Goal: Task Accomplishment & Management: Use online tool/utility

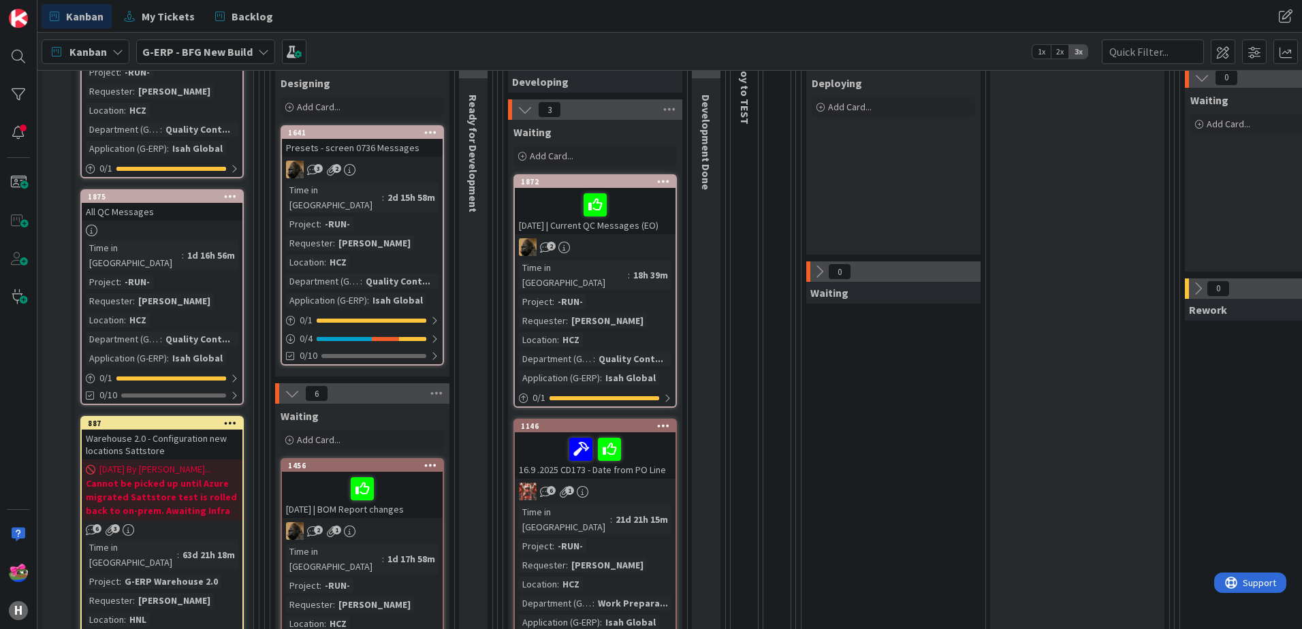
scroll to position [204, 0]
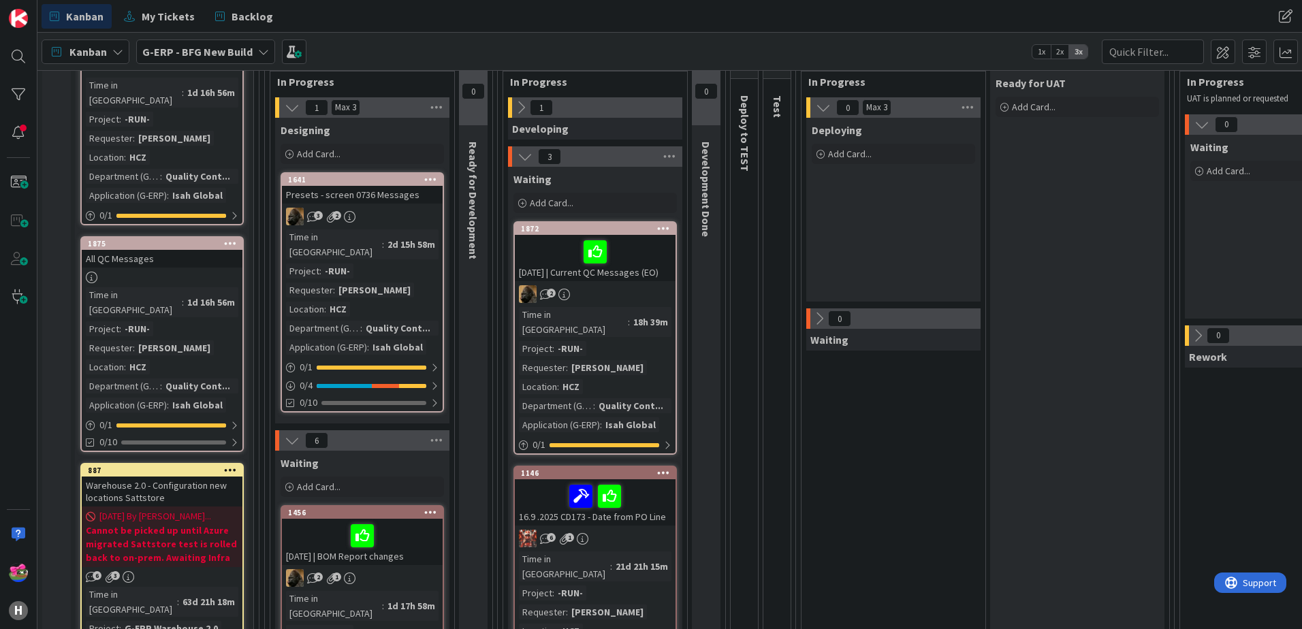
click at [652, 261] on div at bounding box center [595, 252] width 153 height 29
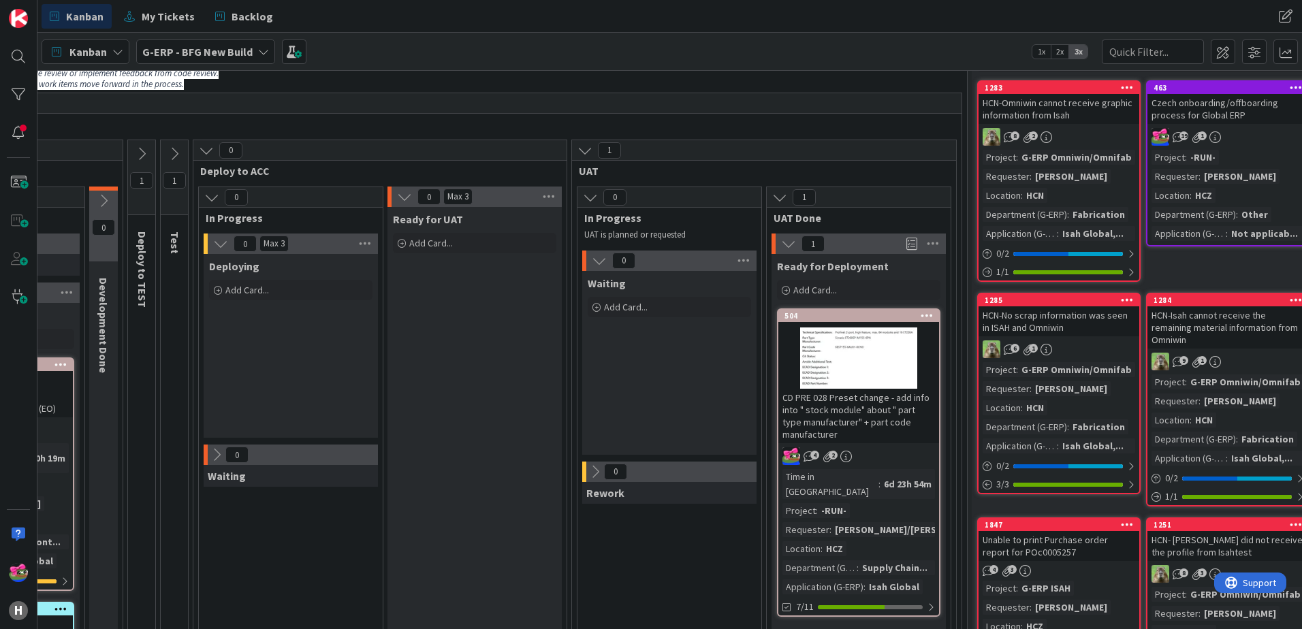
scroll to position [68, 603]
click at [837, 319] on div "504" at bounding box center [861, 316] width 155 height 10
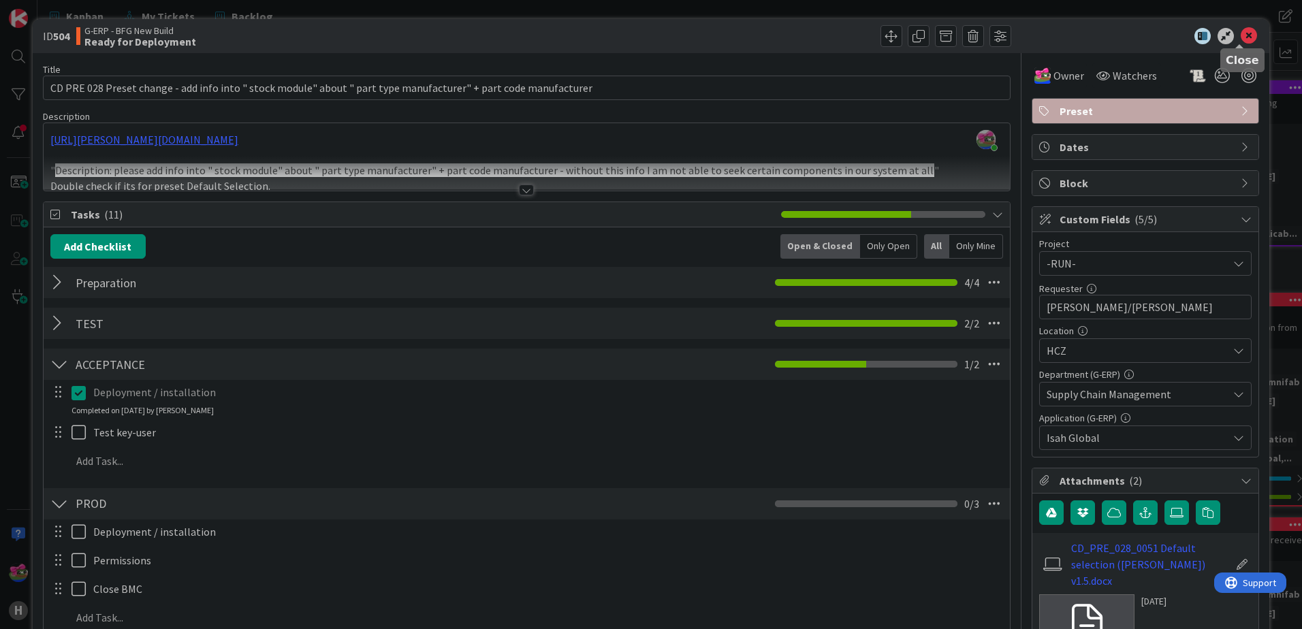
click at [1243, 33] on icon at bounding box center [1249, 36] width 16 height 16
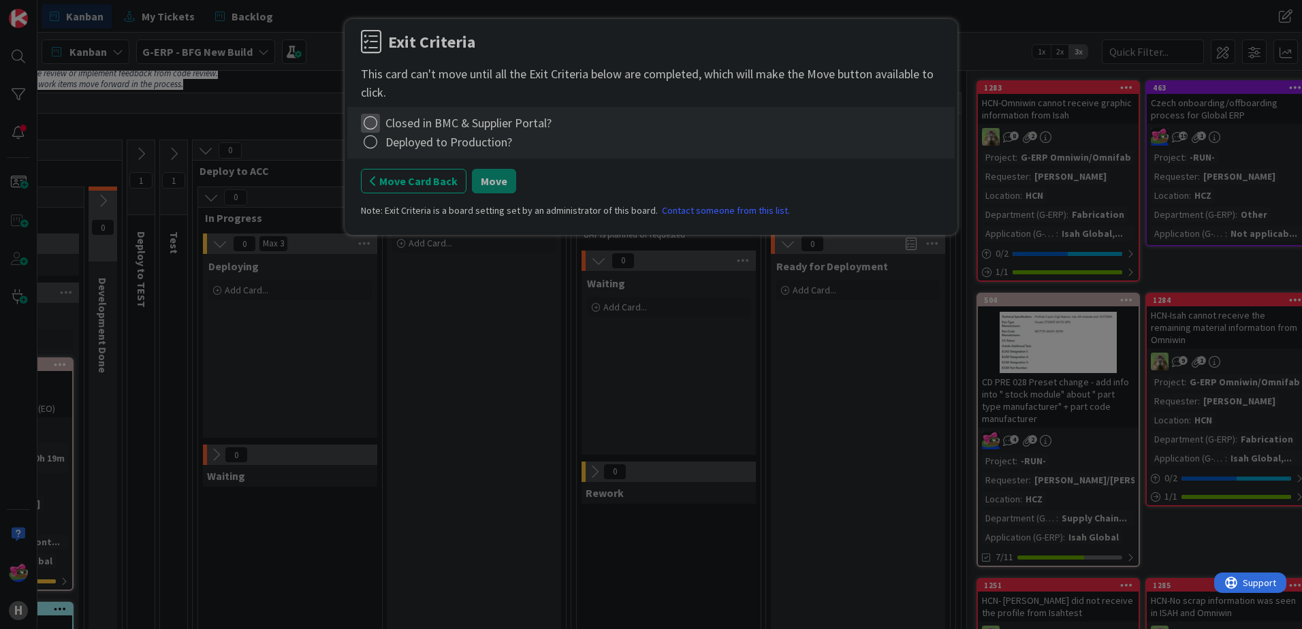
click at [369, 121] on icon at bounding box center [370, 123] width 19 height 19
click at [394, 153] on link "Complete" at bounding box center [446, 151] width 170 height 20
click at [371, 141] on icon at bounding box center [370, 142] width 19 height 19
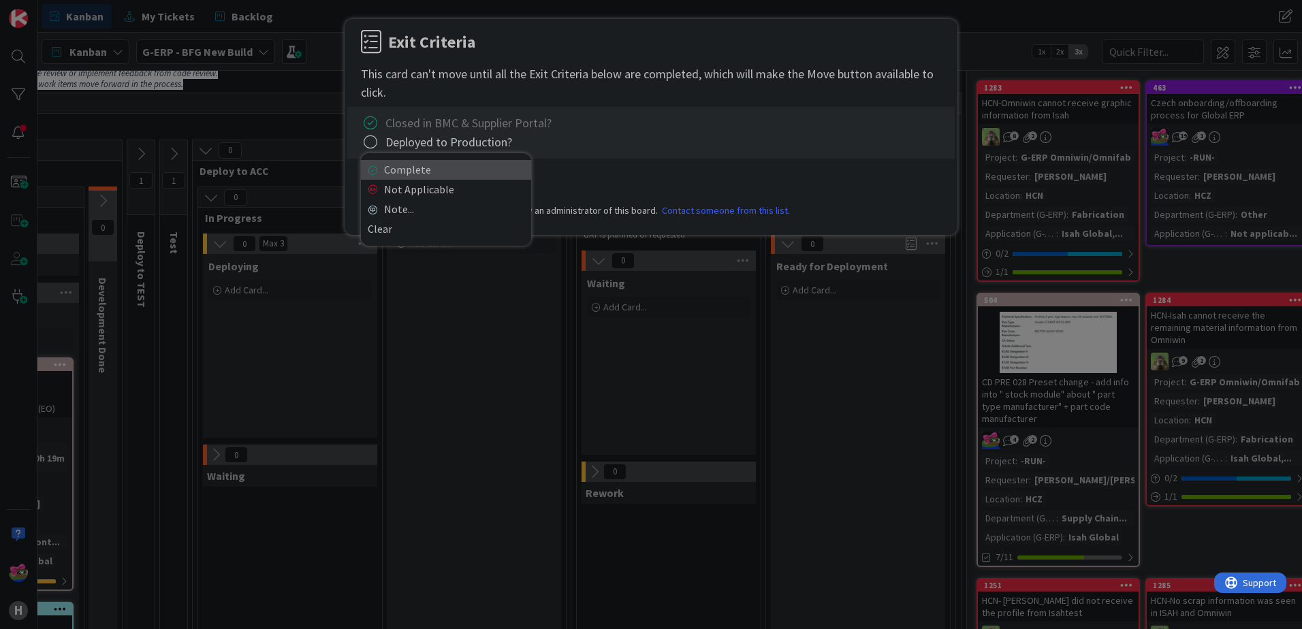
click at [402, 167] on link "Complete" at bounding box center [446, 170] width 170 height 20
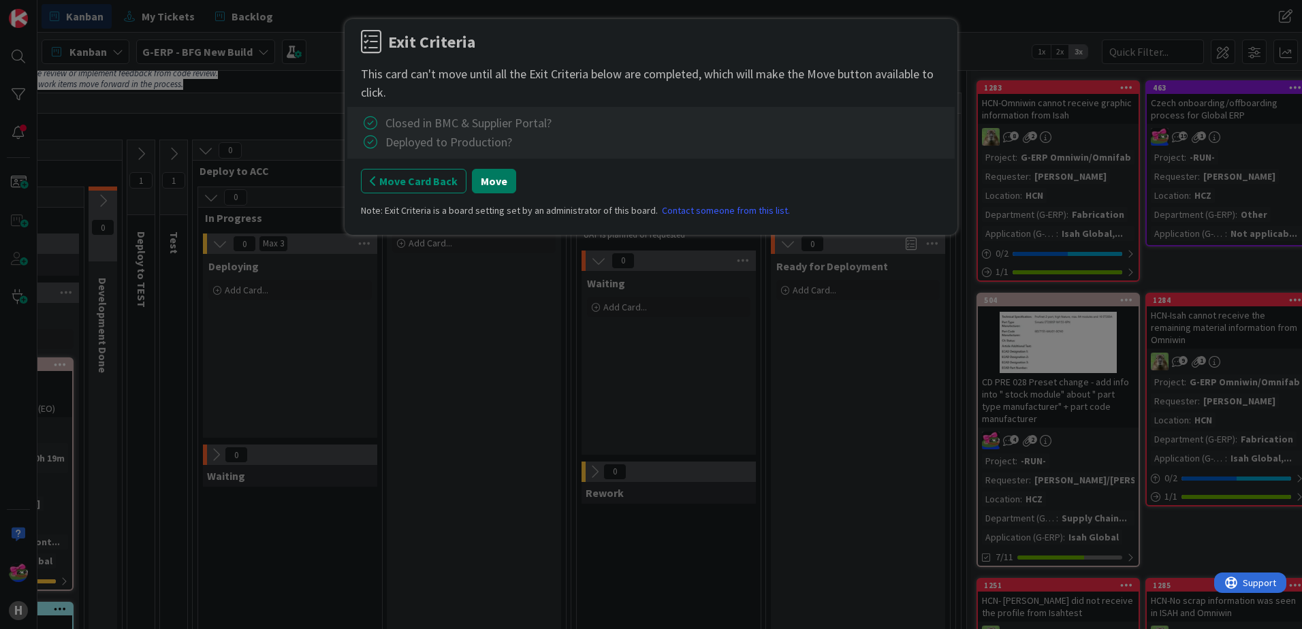
click at [488, 187] on button "Move" at bounding box center [494, 181] width 44 height 25
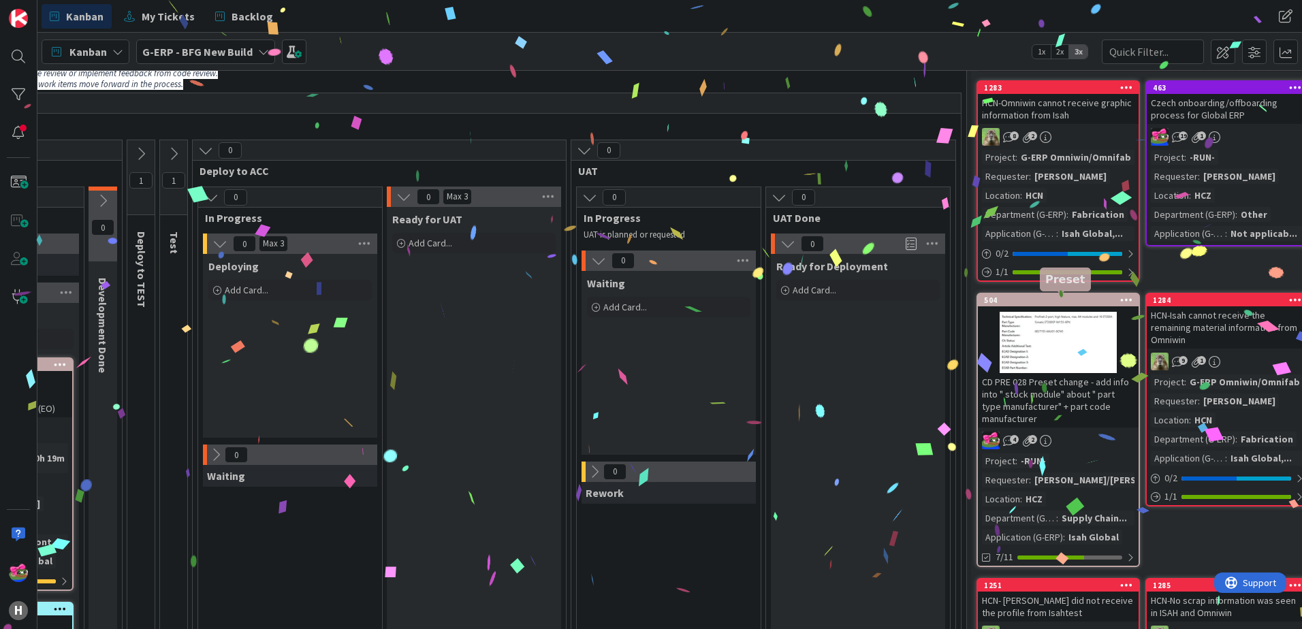
click at [1057, 303] on div "504" at bounding box center [1061, 301] width 155 height 10
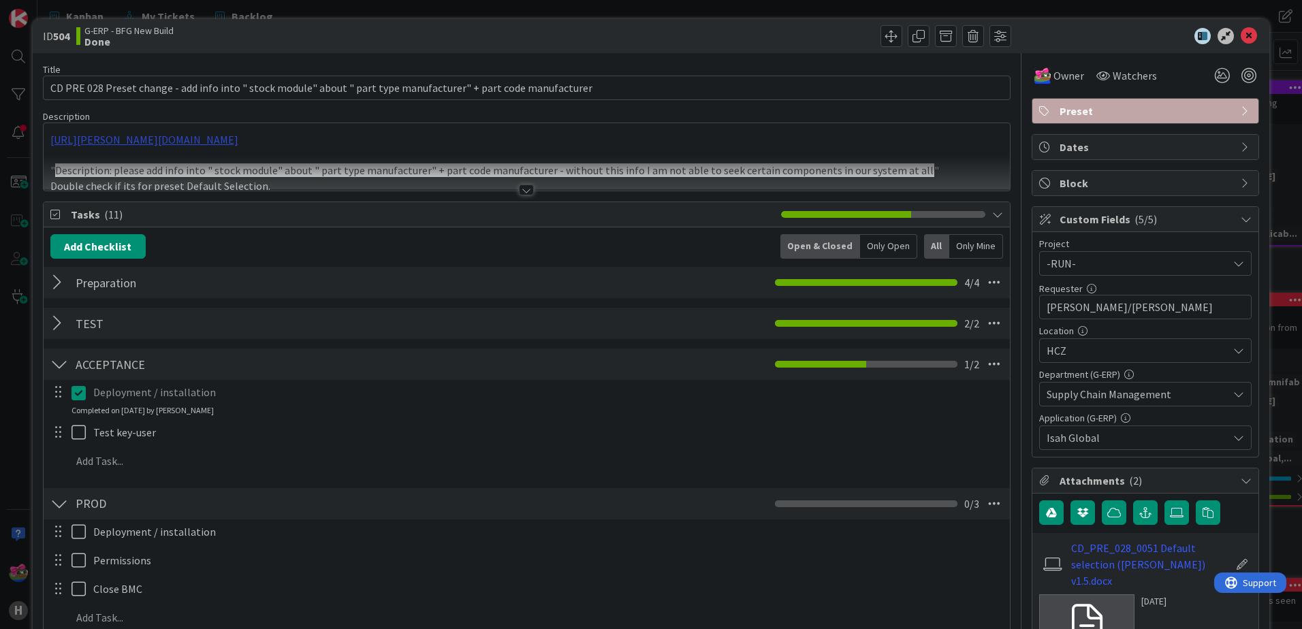
click at [343, 135] on div "[URL][PERSON_NAME][DOMAIN_NAME] " Description: please add info into " stock mod…" at bounding box center [527, 156] width 966 height 67
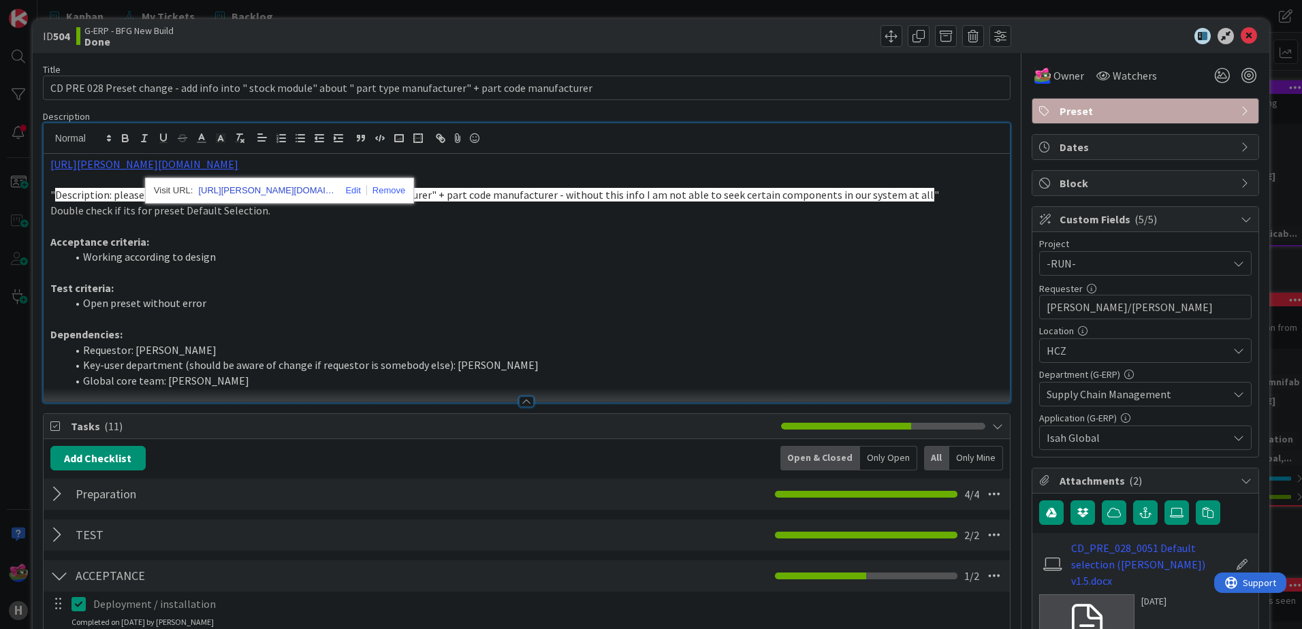
click at [271, 189] on link "[URL][PERSON_NAME][DOMAIN_NAME]" at bounding box center [266, 191] width 136 height 18
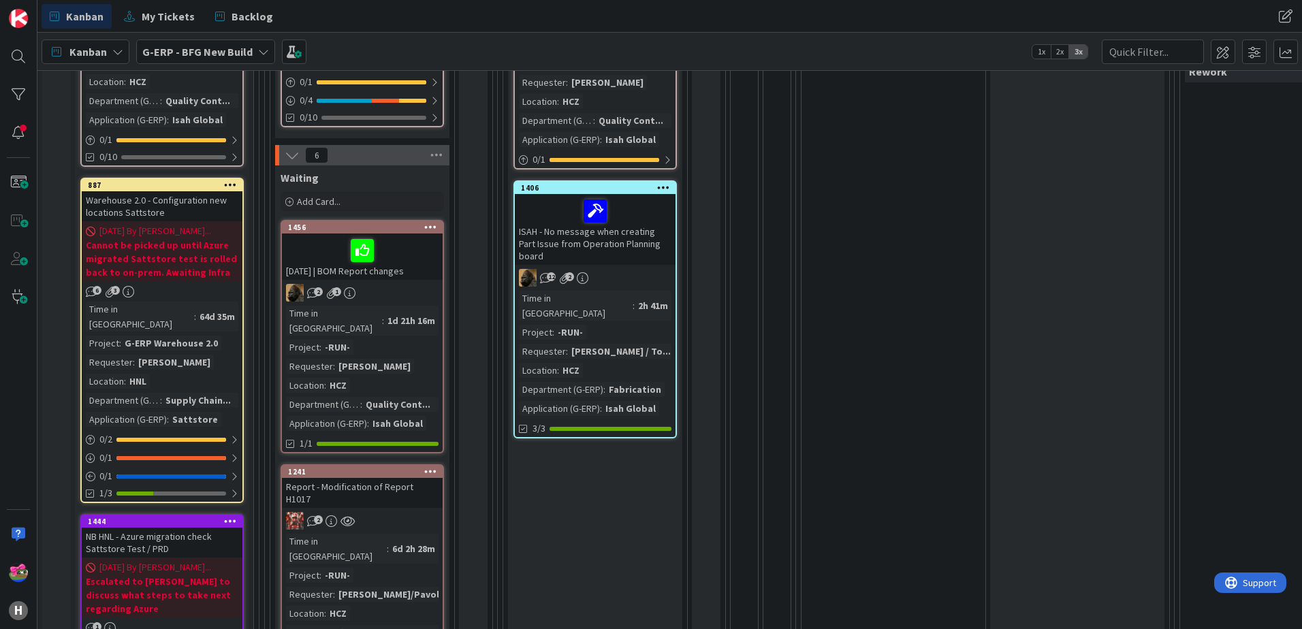
scroll to position [477, 0]
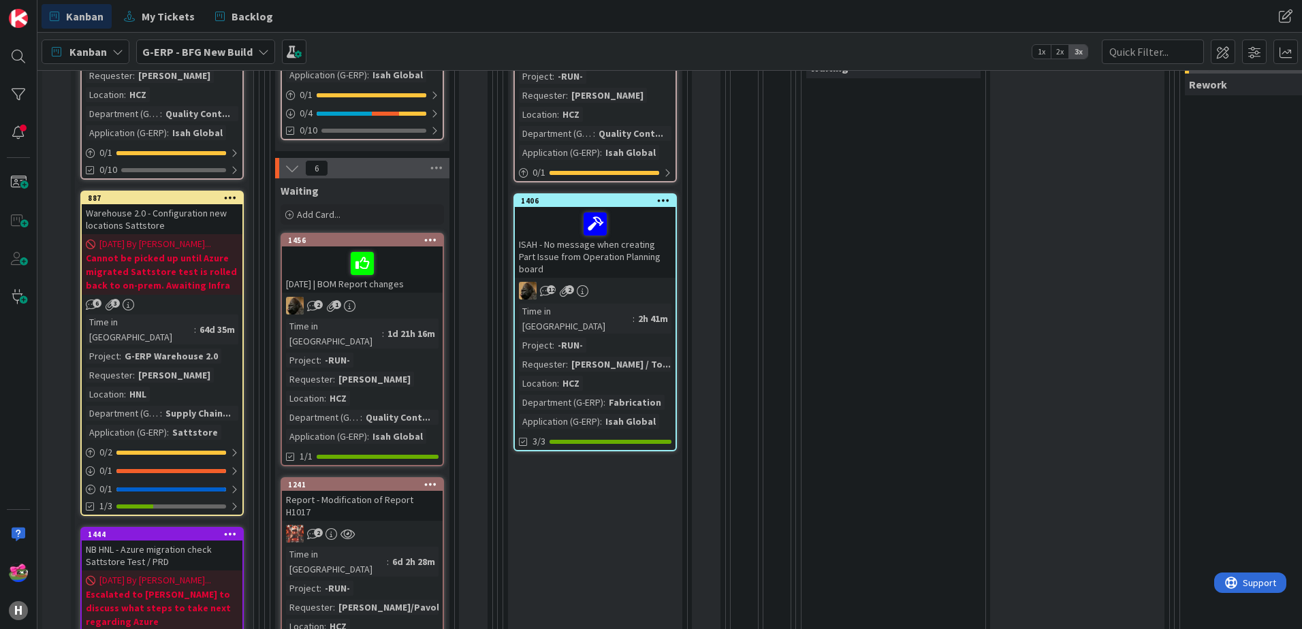
click at [633, 226] on div at bounding box center [595, 224] width 153 height 29
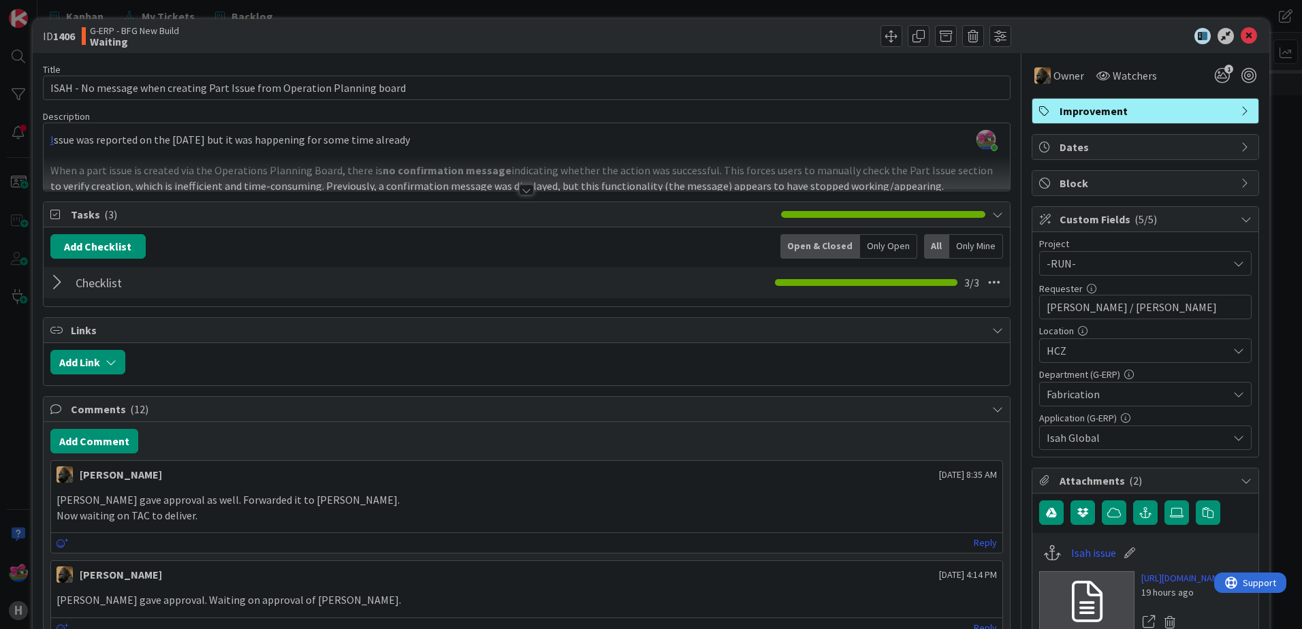
click at [518, 183] on div at bounding box center [527, 173] width 966 height 35
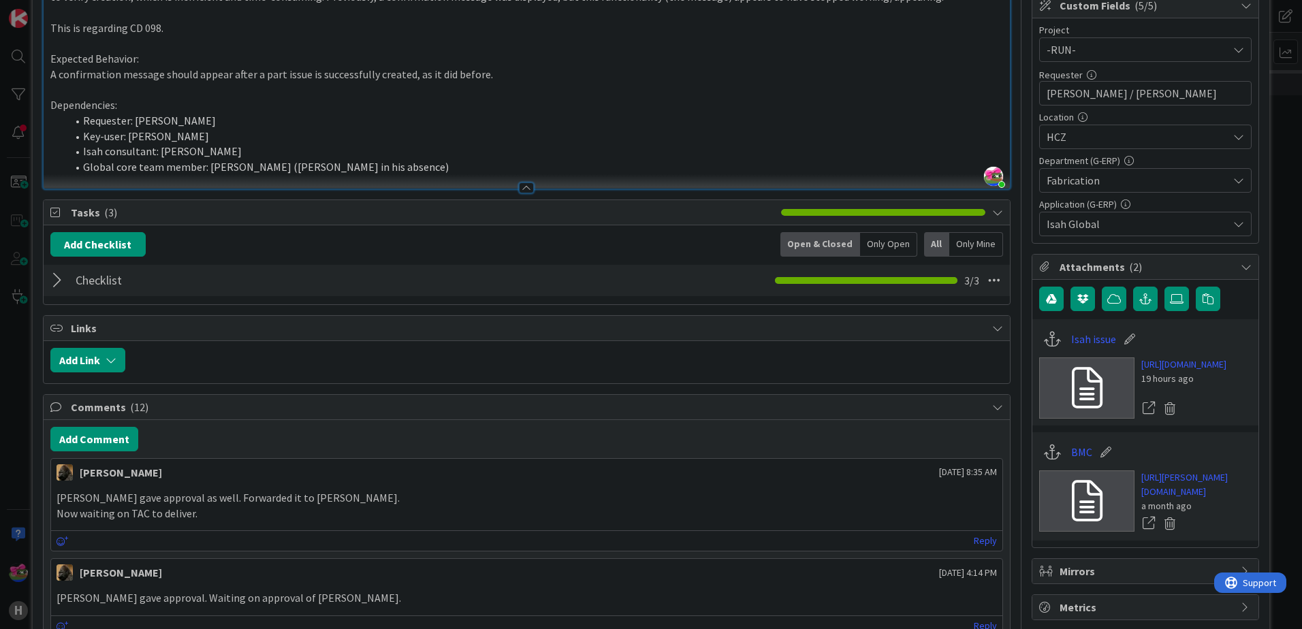
scroll to position [340, 0]
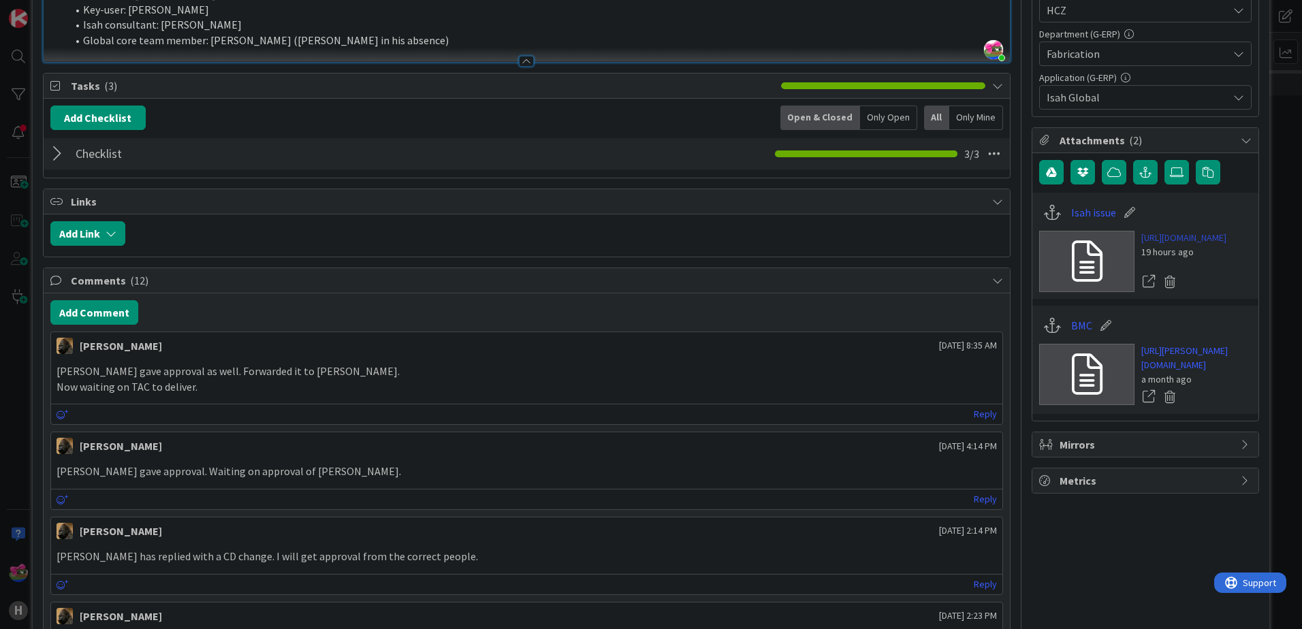
click at [1204, 245] on link "https://isahbv.sharepoint.com/sites/customerportals/97767/ProjectIssues/DispFor…" at bounding box center [1183, 238] width 85 height 14
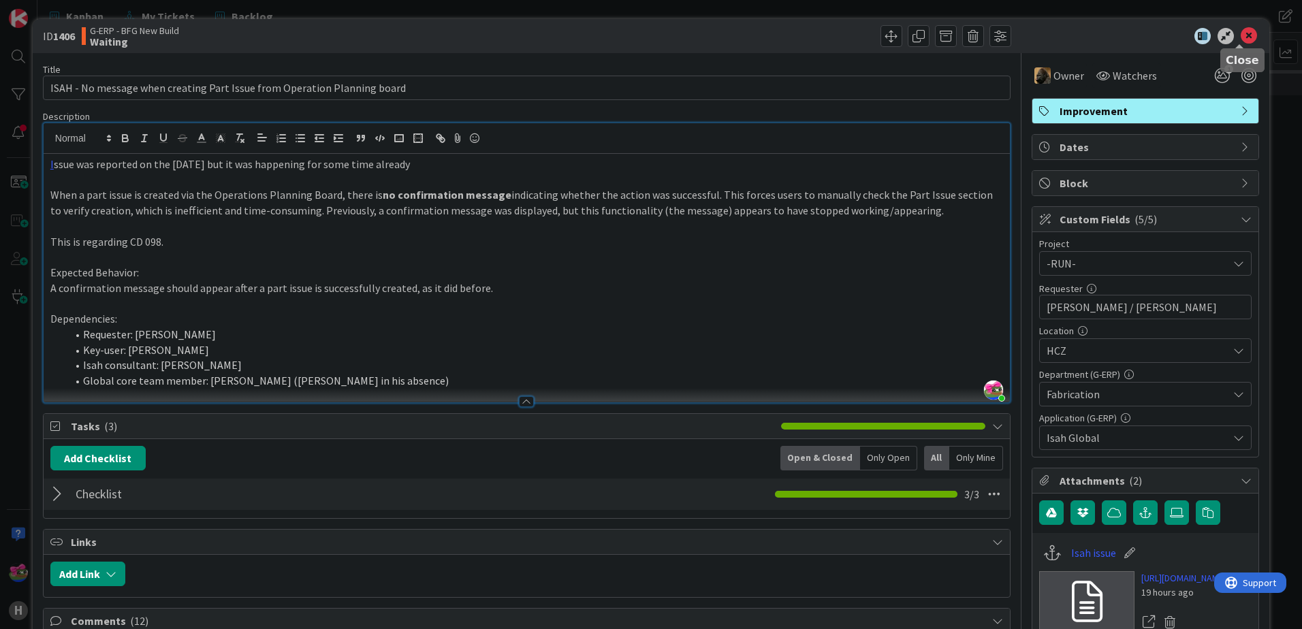
click at [1241, 31] on icon at bounding box center [1249, 36] width 16 height 16
